Goal: Task Accomplishment & Management: Manage account settings

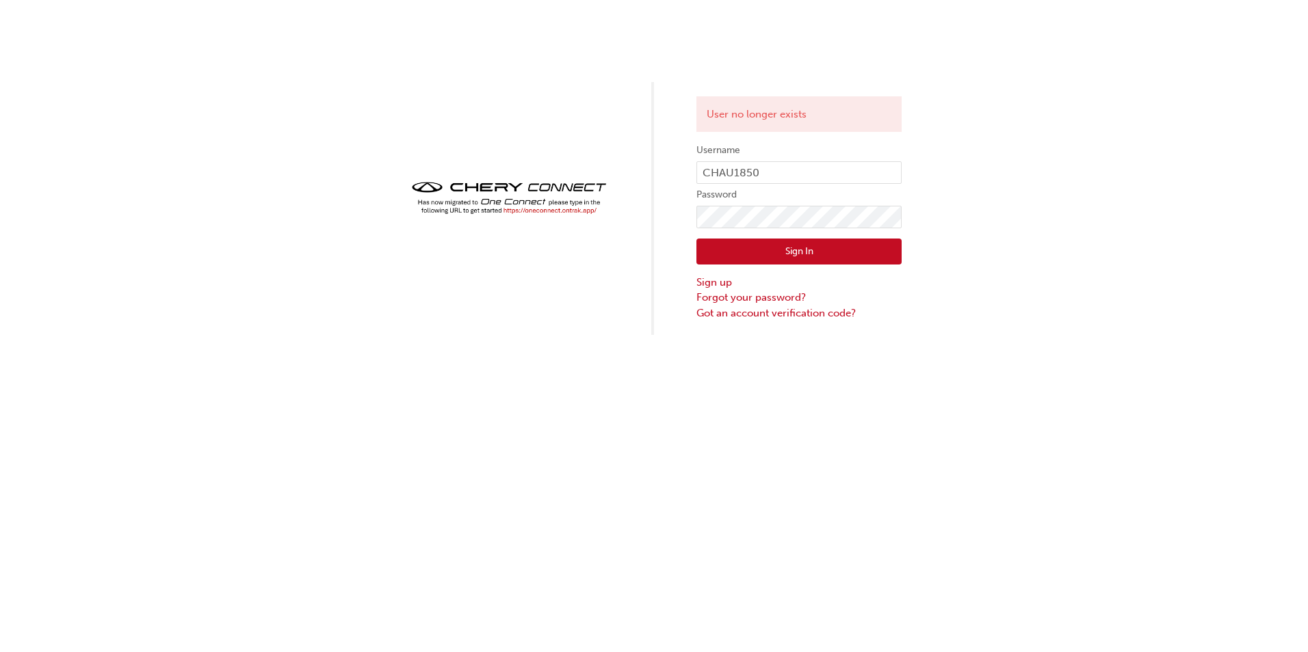
click at [365, 35] on div "User no longer exists Username CHAU1850 Password Sign In Sign up Forgot your pa…" at bounding box center [654, 167] width 1308 height 335
drag, startPoint x: 365, startPoint y: 35, endPoint x: 304, endPoint y: 29, distance: 61.9
click at [304, 29] on div "User no longer exists Username CHAU1850 Password Sign In Sign up Forgot your pa…" at bounding box center [654, 167] width 1308 height 335
click at [302, 84] on div "User no longer exists Username CHAU1850 Password Sign In Sign up Forgot your pa…" at bounding box center [654, 167] width 1308 height 335
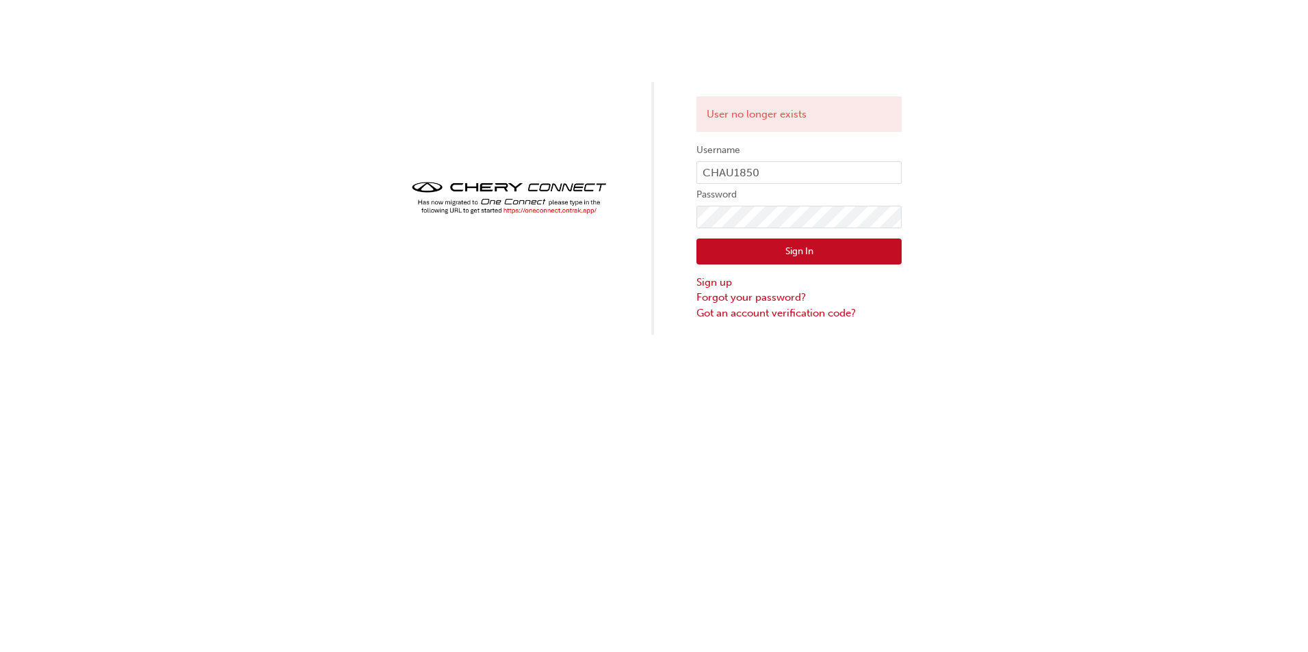
click at [330, 77] on div "User no longer exists Username CHAU1850 Password Sign In Sign up Forgot your pa…" at bounding box center [654, 167] width 1308 height 335
click at [331, 76] on div "User no longer exists Username CHAU1850 Password Sign In Sign up Forgot your pa…" at bounding box center [654, 167] width 1308 height 335
drag, startPoint x: 331, startPoint y: 76, endPoint x: 542, endPoint y: 71, distance: 210.7
click at [542, 71] on div "User no longer exists Username CHAU1850 Password Sign In Sign up Forgot your pa…" at bounding box center [654, 167] width 1308 height 335
click at [612, 67] on div "User no longer exists Username CHAU1850 Password Sign In Sign up Forgot your pa…" at bounding box center [654, 167] width 1308 height 335
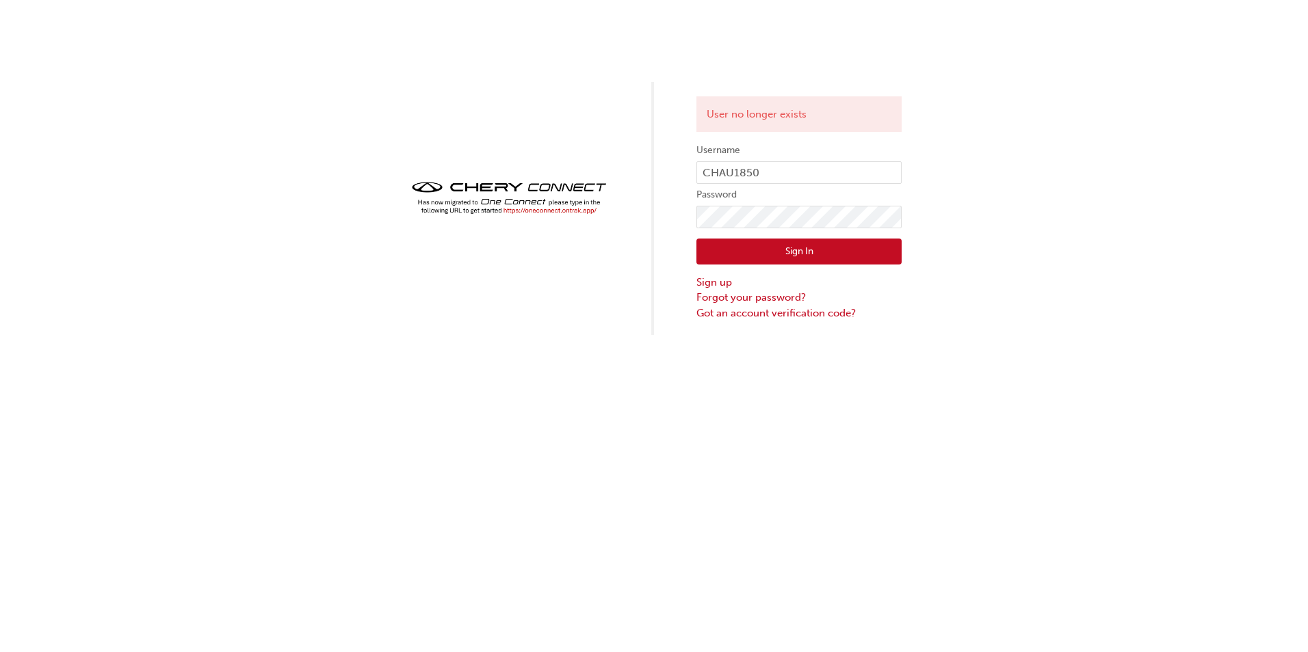
click at [577, 35] on div "User no longer exists Username CHAU1850 Password Sign In Sign up Forgot your pa…" at bounding box center [654, 167] width 1308 height 335
click at [585, 35] on div "User no longer exists Username CHAU1850 Password Sign In Sign up Forgot your pa…" at bounding box center [654, 167] width 1308 height 335
click at [591, 36] on div "User no longer exists Username CHAU1850 Password Sign In Sign up Forgot your pa…" at bounding box center [654, 167] width 1308 height 335
click at [603, 38] on div "User no longer exists Username CHAU1850 Password Sign In Sign up Forgot your pa…" at bounding box center [654, 167] width 1308 height 335
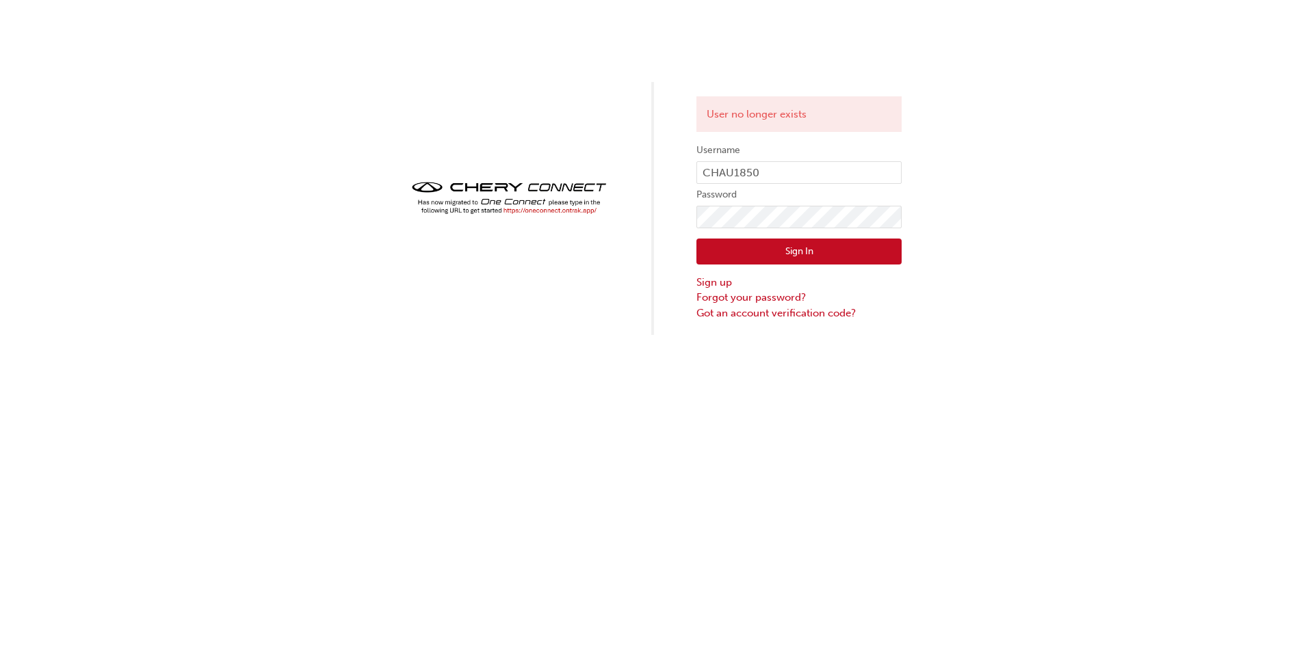
click at [611, 23] on div "User no longer exists Username CHAU1850 Password Sign In Sign up Forgot your pa…" at bounding box center [654, 167] width 1308 height 335
